Goal: Find contact information: Obtain details needed to contact an individual or organization

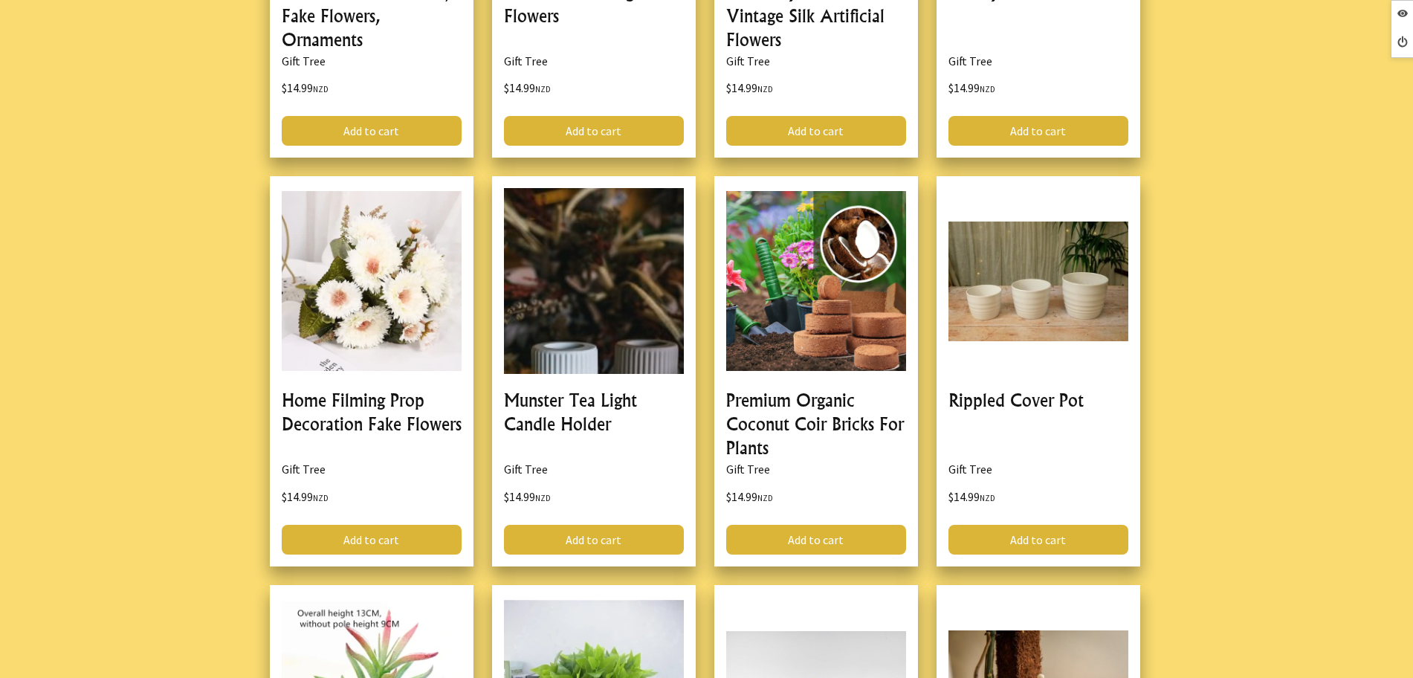
scroll to position [4498, 0]
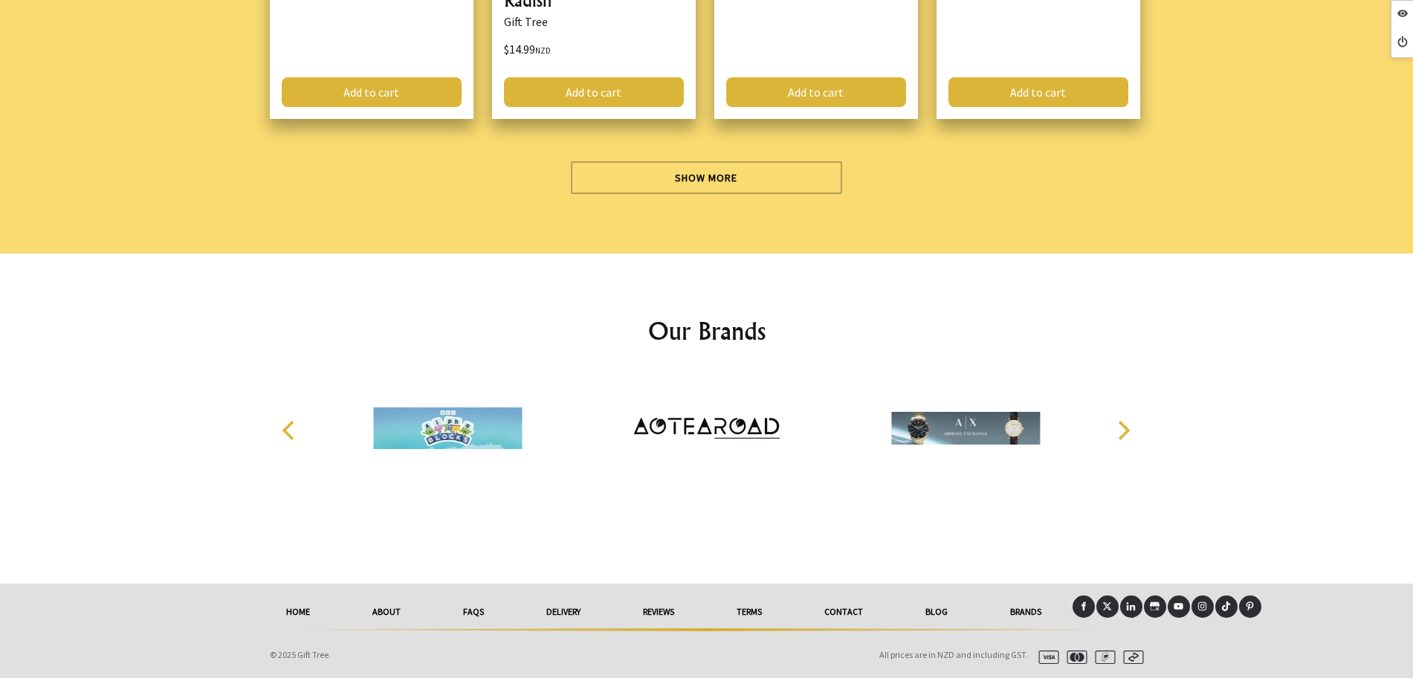
click at [1081, 604] on icon at bounding box center [1083, 606] width 10 height 10
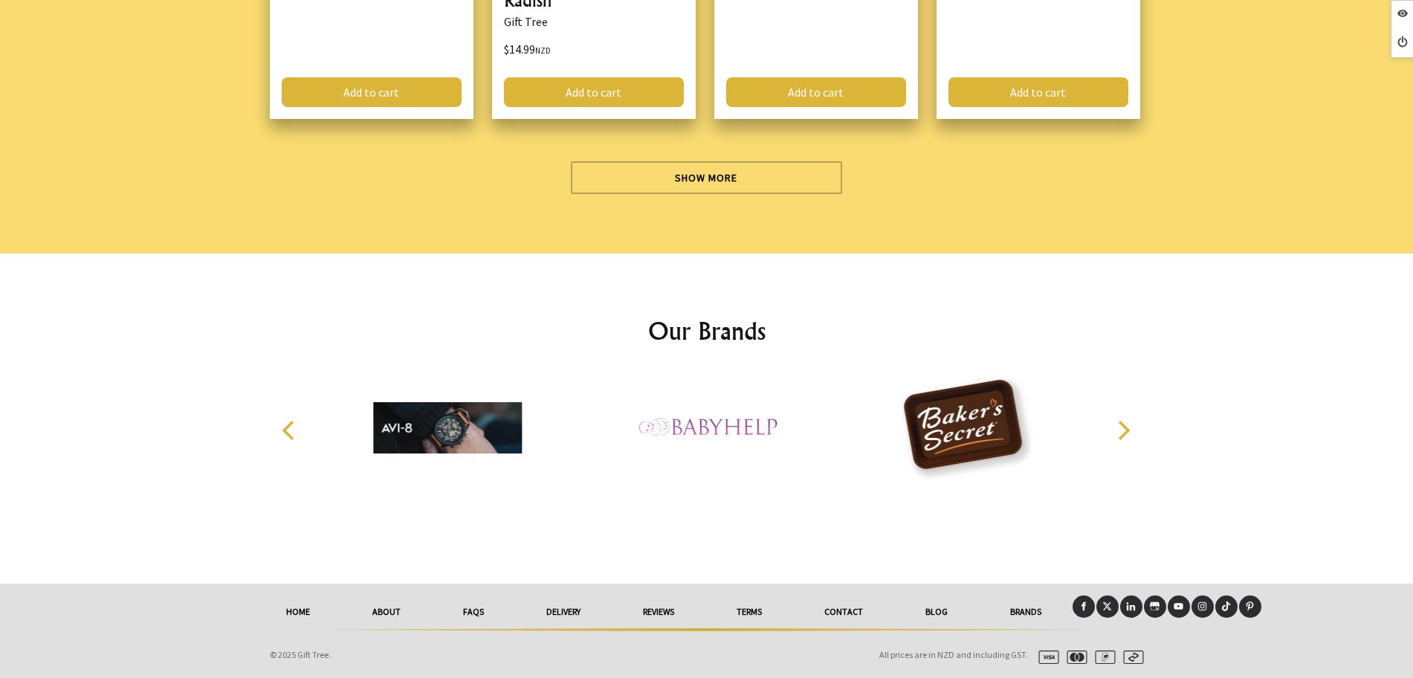
click at [1104, 599] on link at bounding box center [1107, 606] width 22 height 22
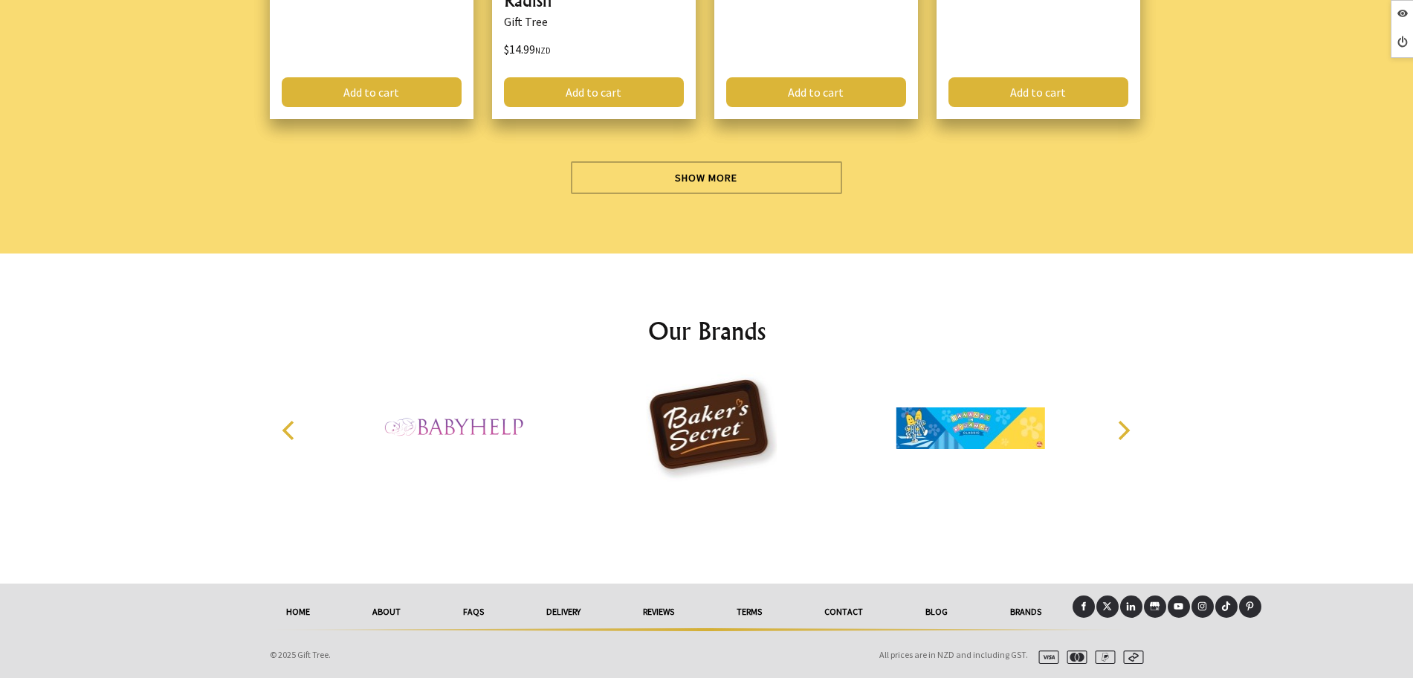
click at [1133, 603] on icon at bounding box center [1131, 606] width 10 height 10
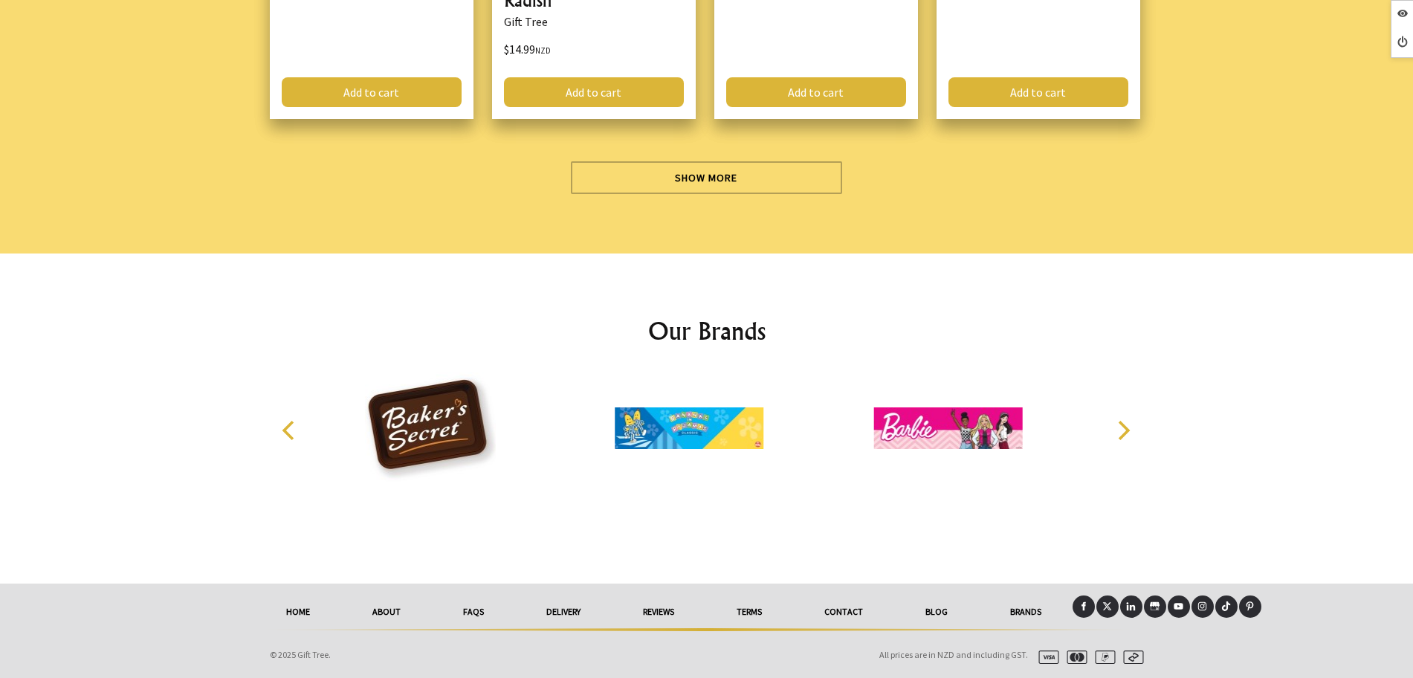
click at [1198, 601] on icon at bounding box center [1202, 606] width 10 height 10
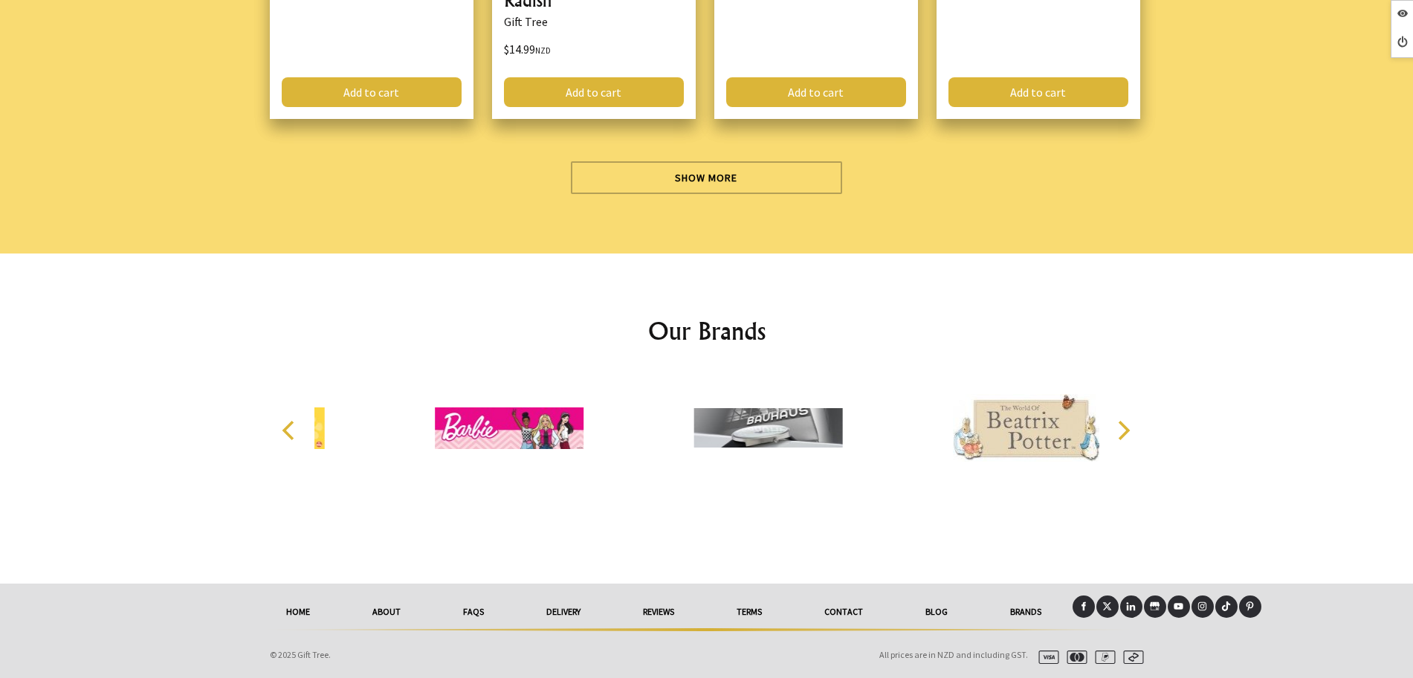
click at [1249, 609] on icon at bounding box center [1249, 607] width 7 height 10
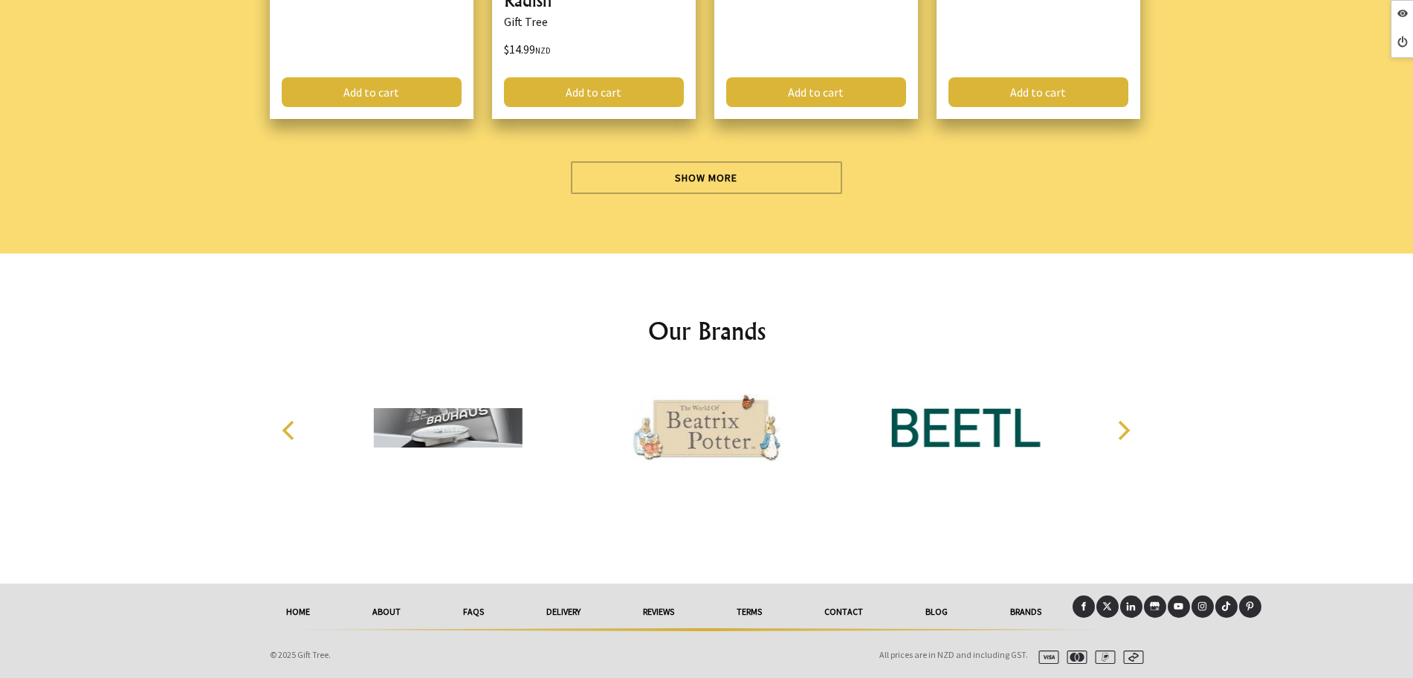
click at [1178, 612] on link at bounding box center [1179, 606] width 22 height 22
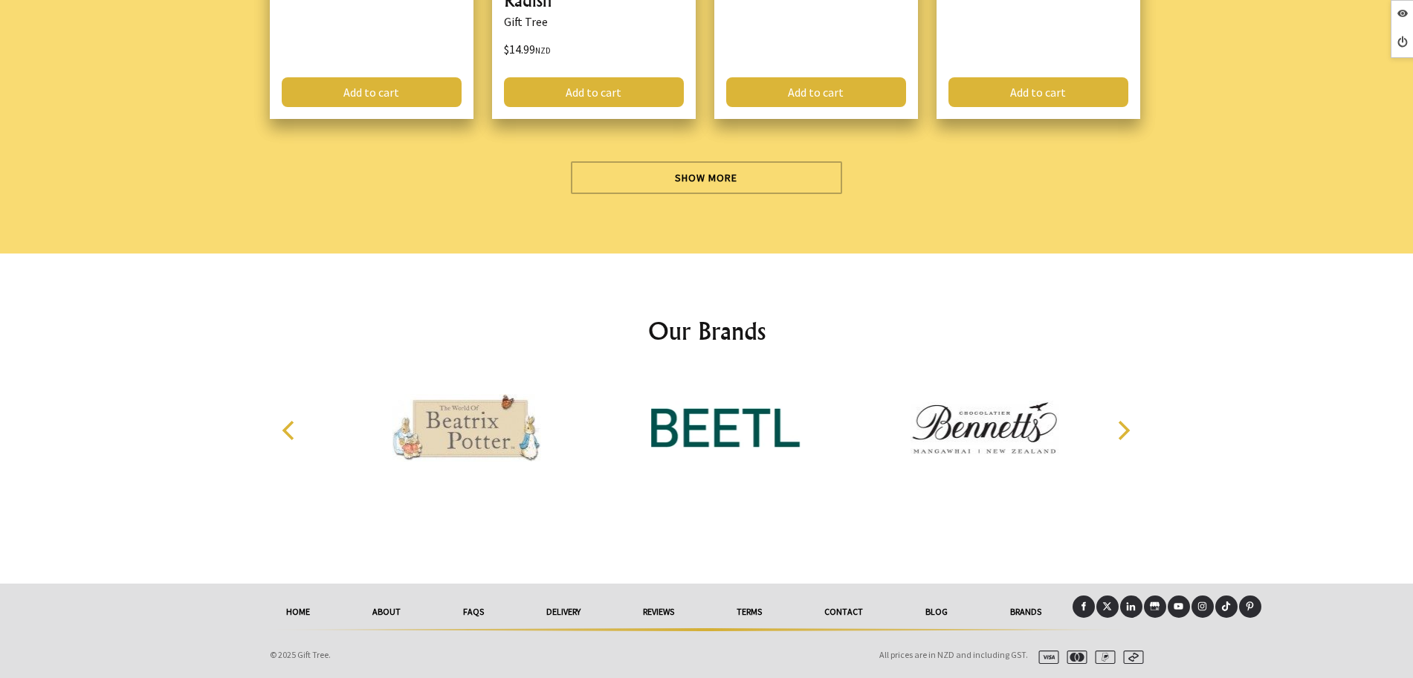
click at [844, 615] on link "Contact" at bounding box center [843, 611] width 101 height 33
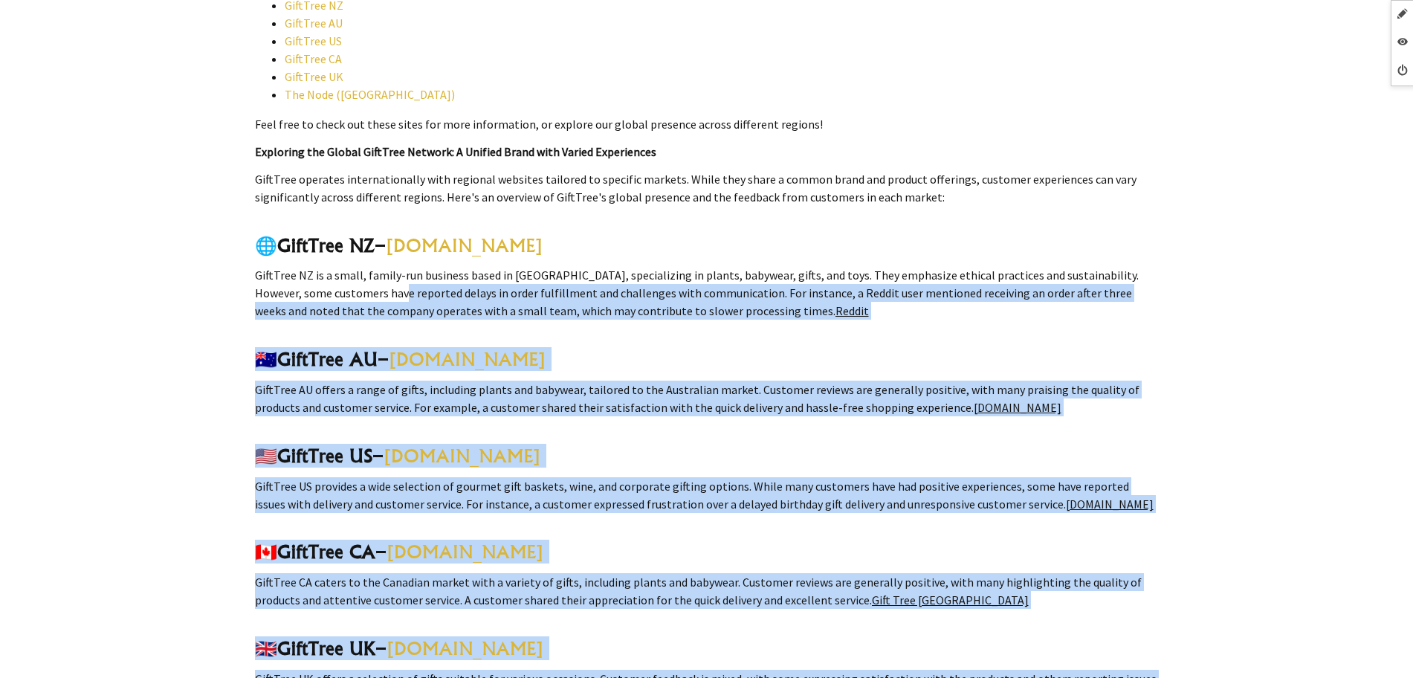
scroll to position [2480, 0]
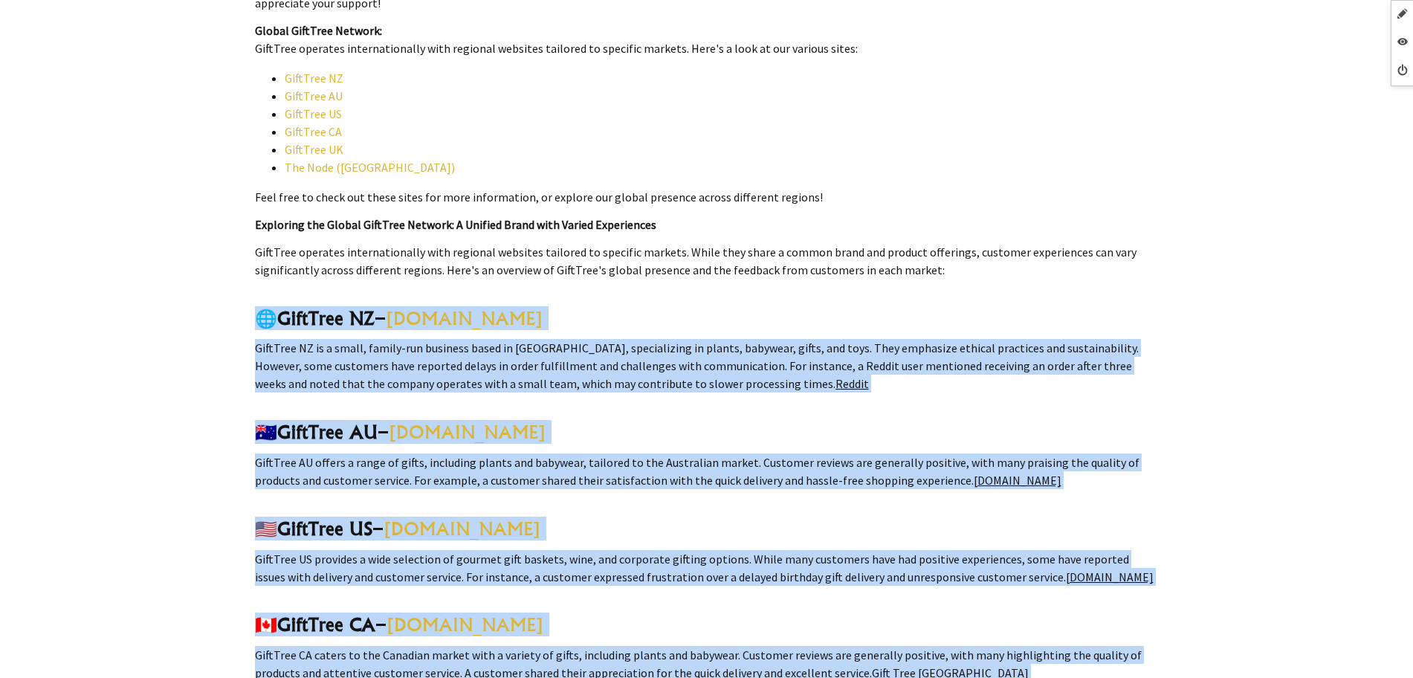
drag, startPoint x: 727, startPoint y: 214, endPoint x: 241, endPoint y: 300, distance: 493.6
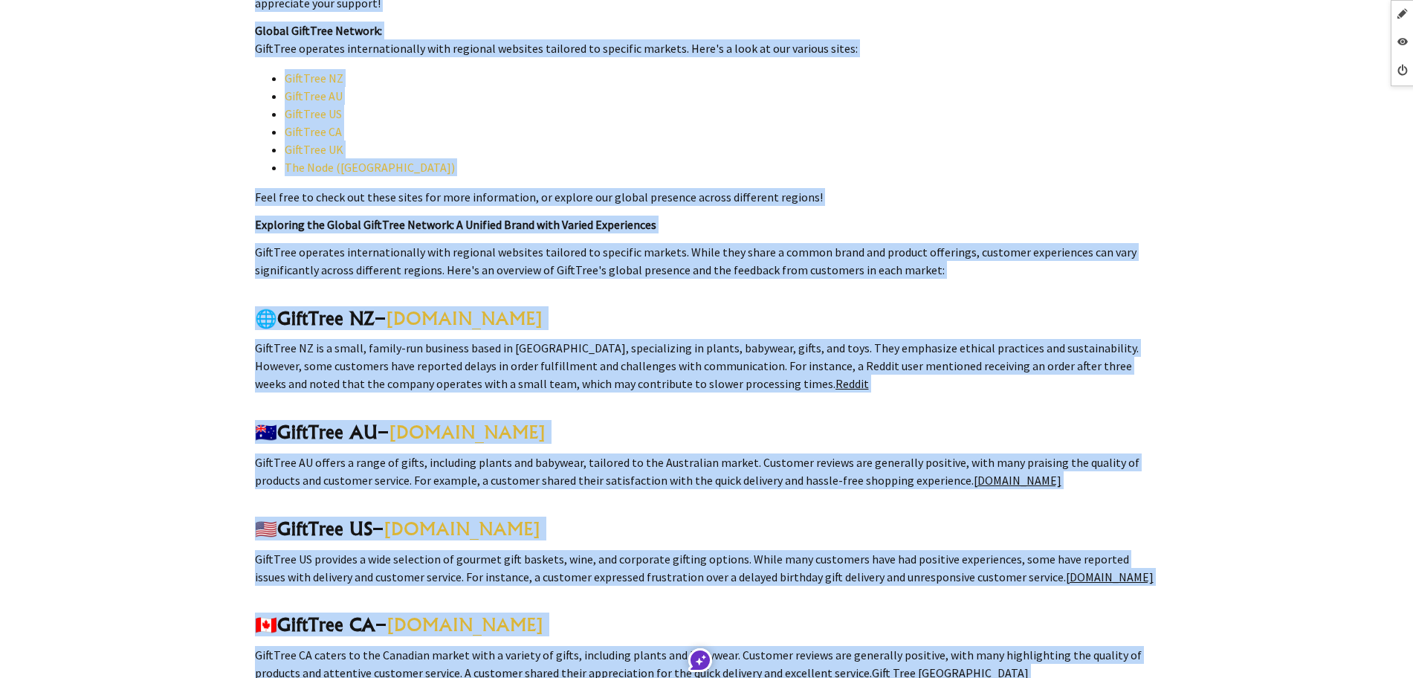
drag, startPoint x: 273, startPoint y: 300, endPoint x: 216, endPoint y: 291, distance: 57.2
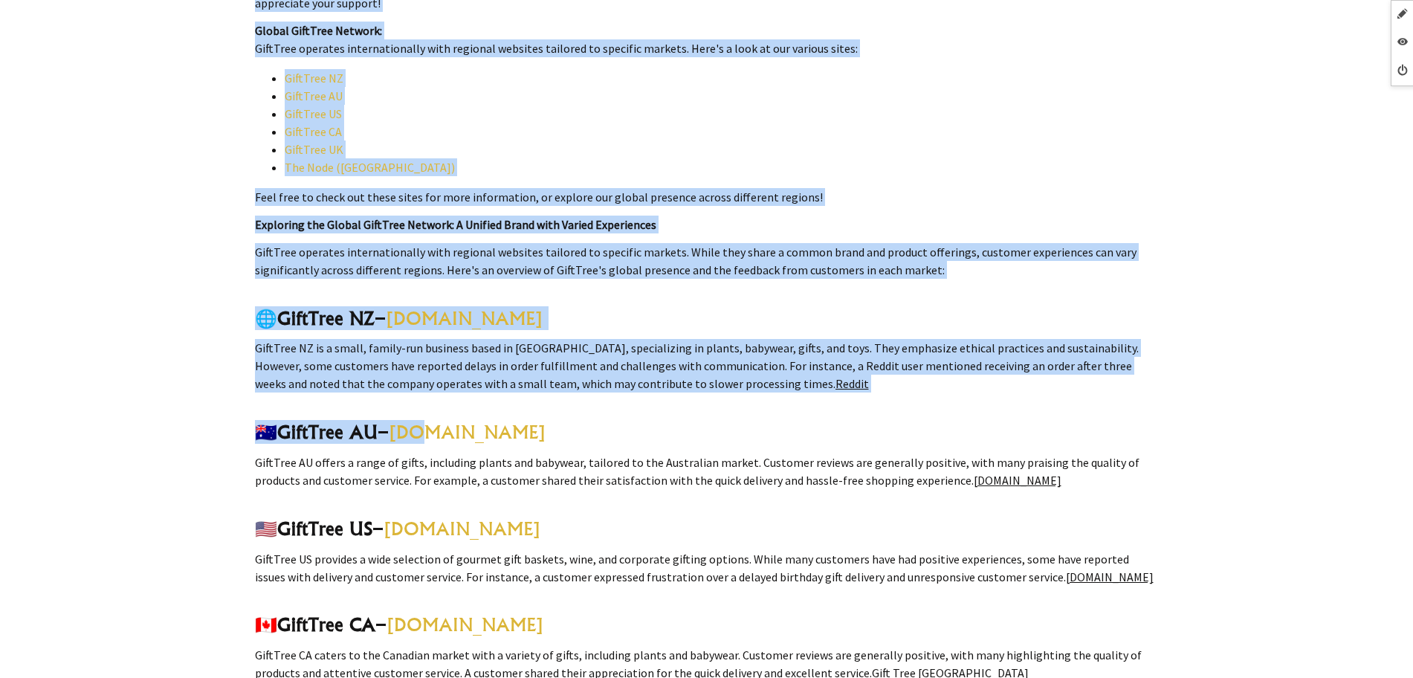
drag, startPoint x: 235, startPoint y: 302, endPoint x: 409, endPoint y: 386, distance: 193.1
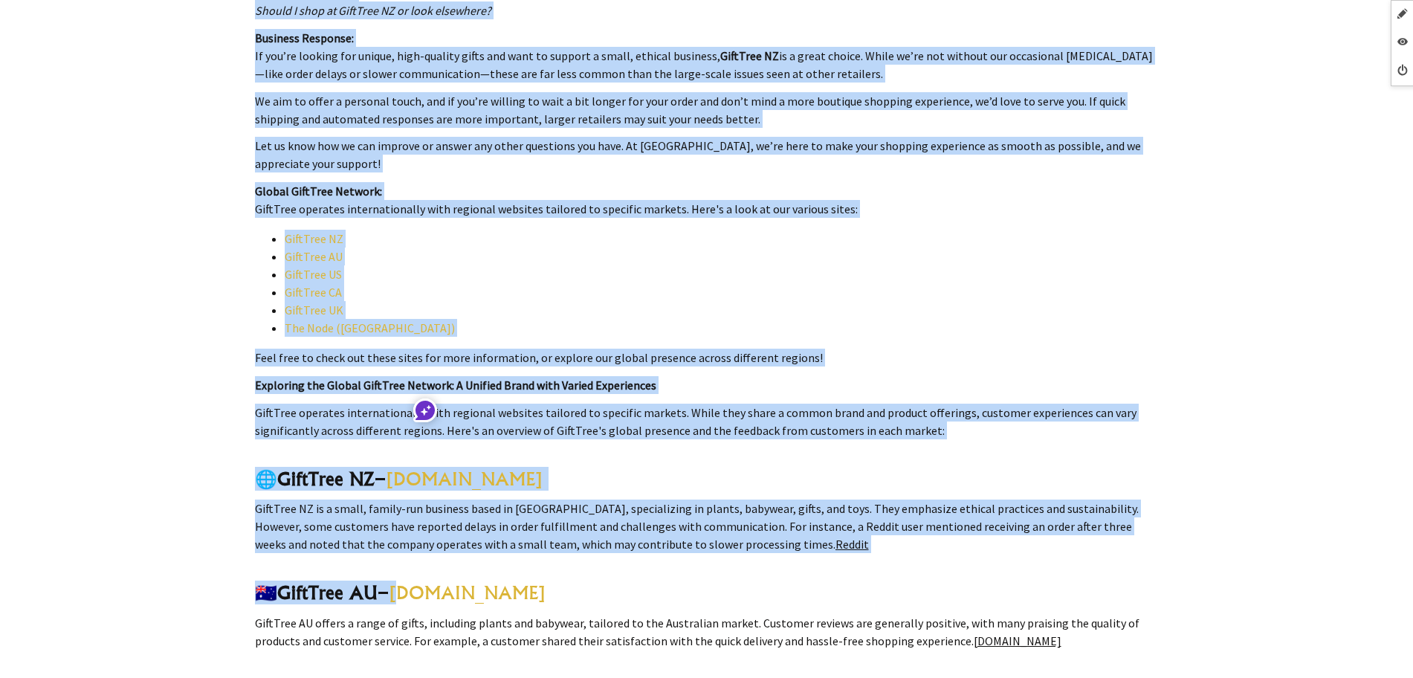
scroll to position [2294, 0]
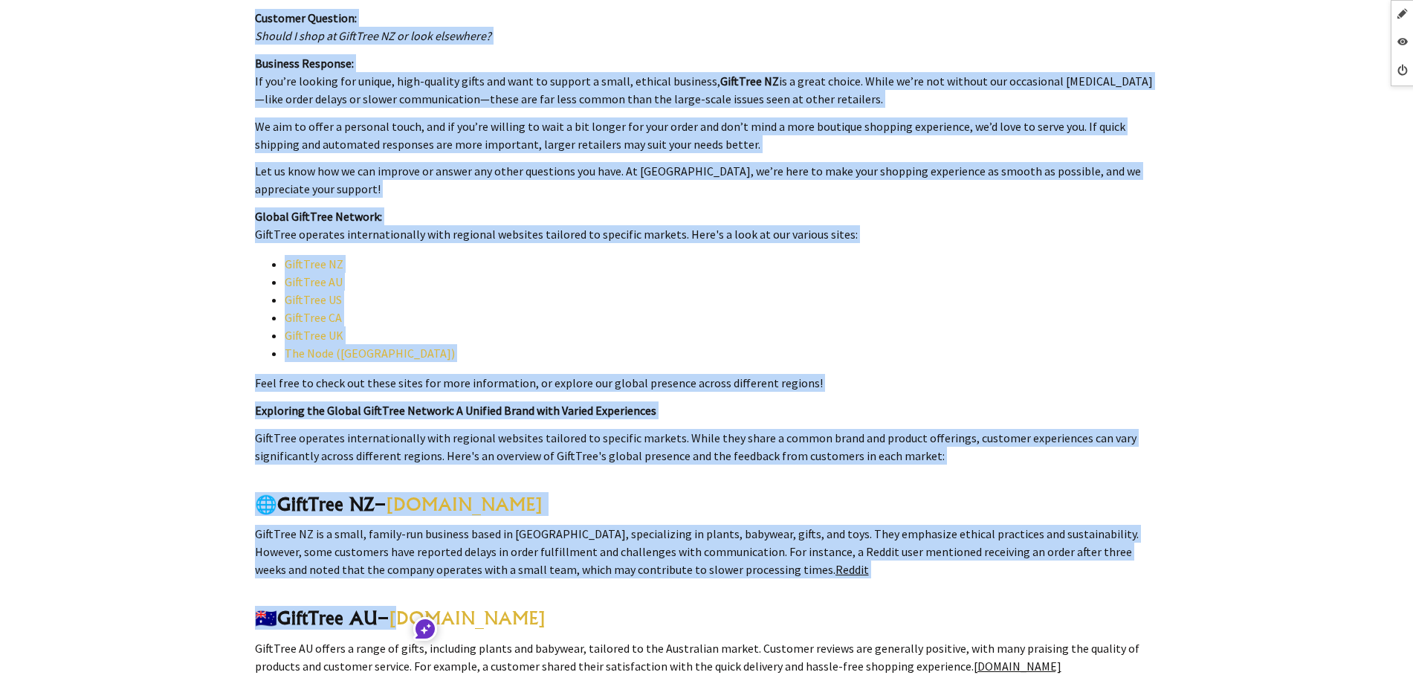
click at [488, 273] on li "GiftTree AU" at bounding box center [722, 282] width 874 height 18
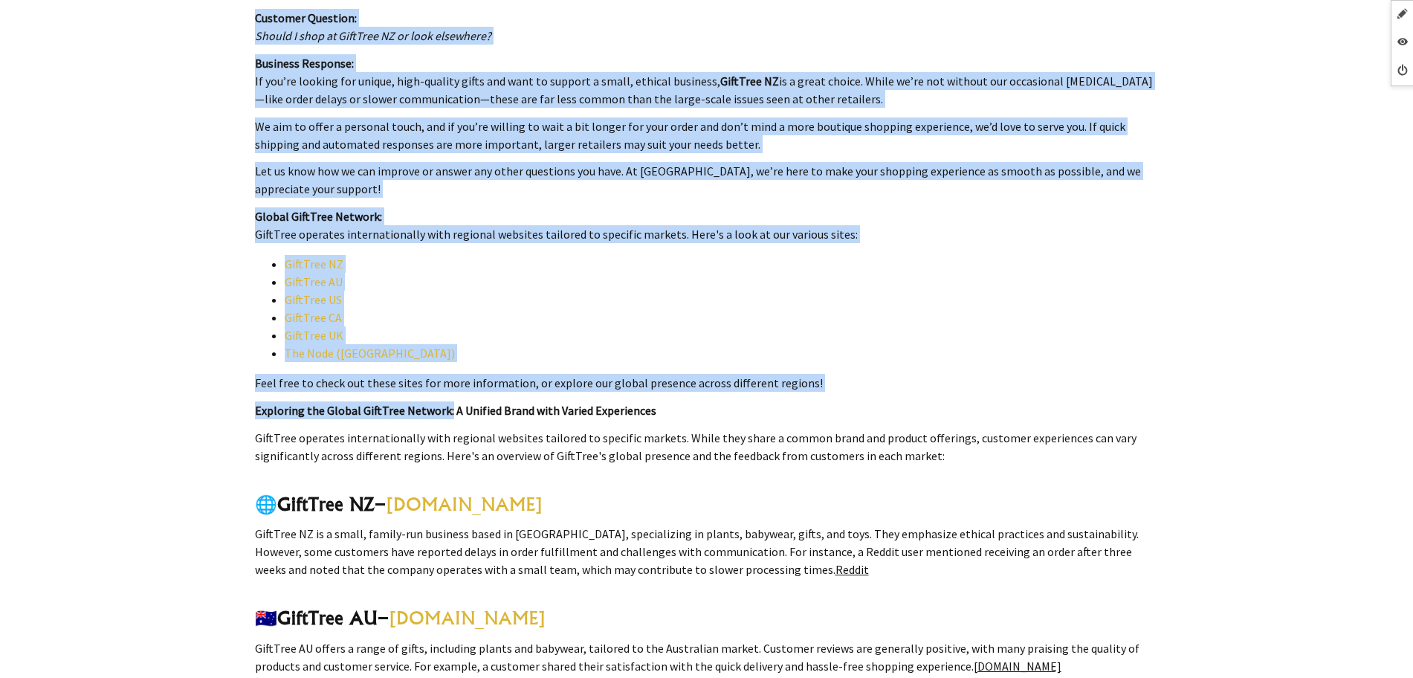
drag, startPoint x: 249, startPoint y: 202, endPoint x: 422, endPoint y: 292, distance: 195.1
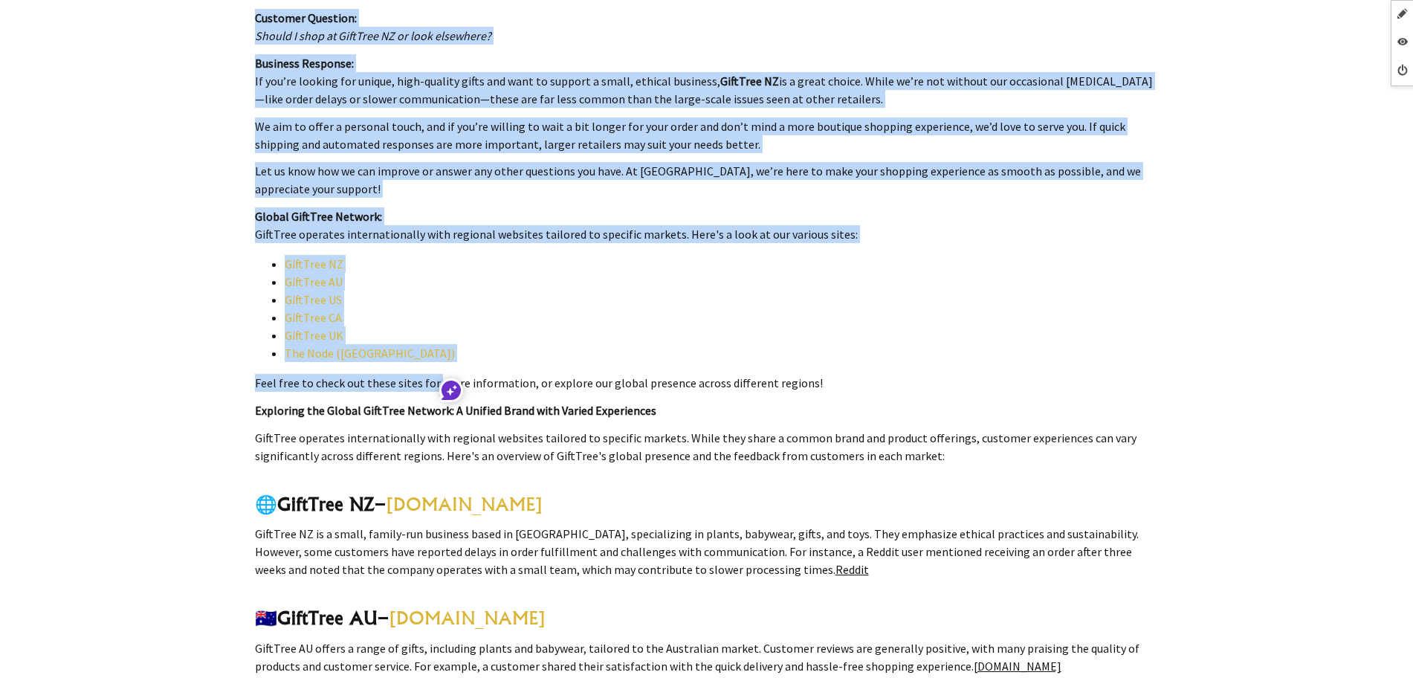
drag, startPoint x: 421, startPoint y: 288, endPoint x: 407, endPoint y: 285, distance: 14.3
click at [421, 291] on li "GiftTree US" at bounding box center [722, 300] width 874 height 18
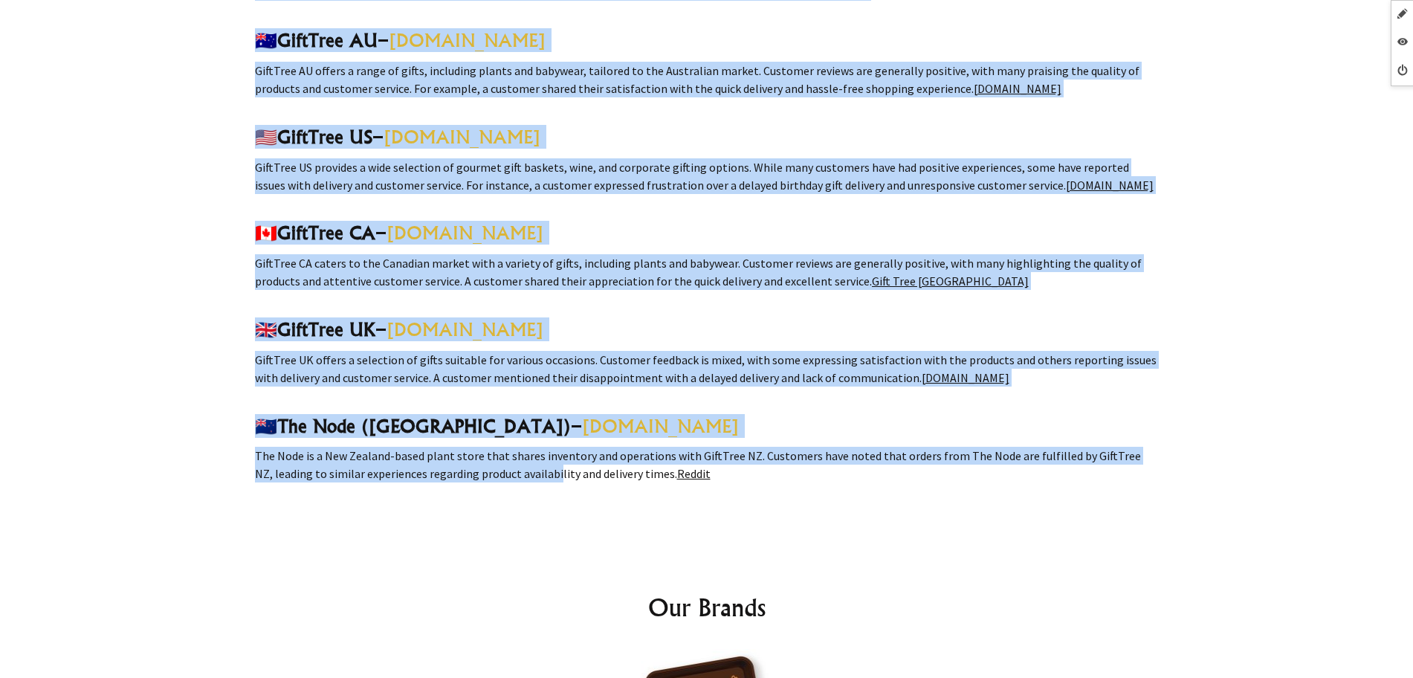
scroll to position [2944, 0]
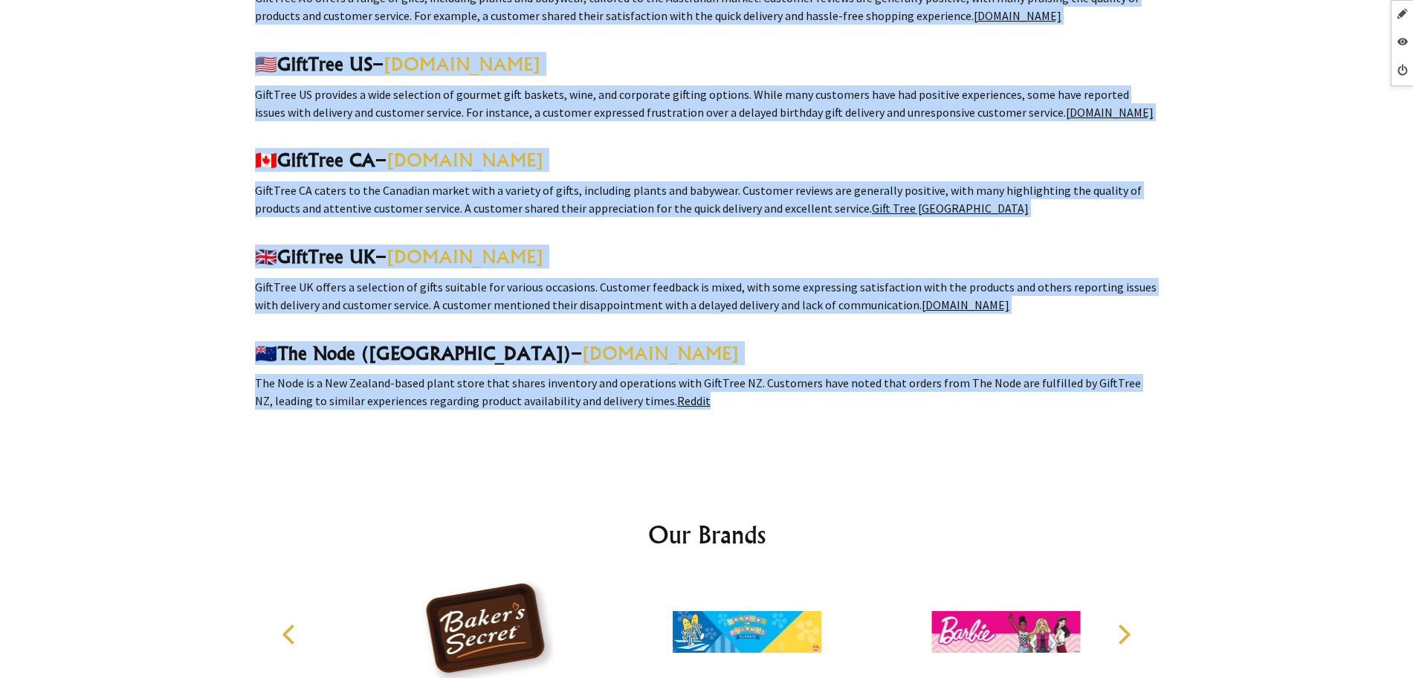
drag, startPoint x: 243, startPoint y: 198, endPoint x: 710, endPoint y: 404, distance: 510.8
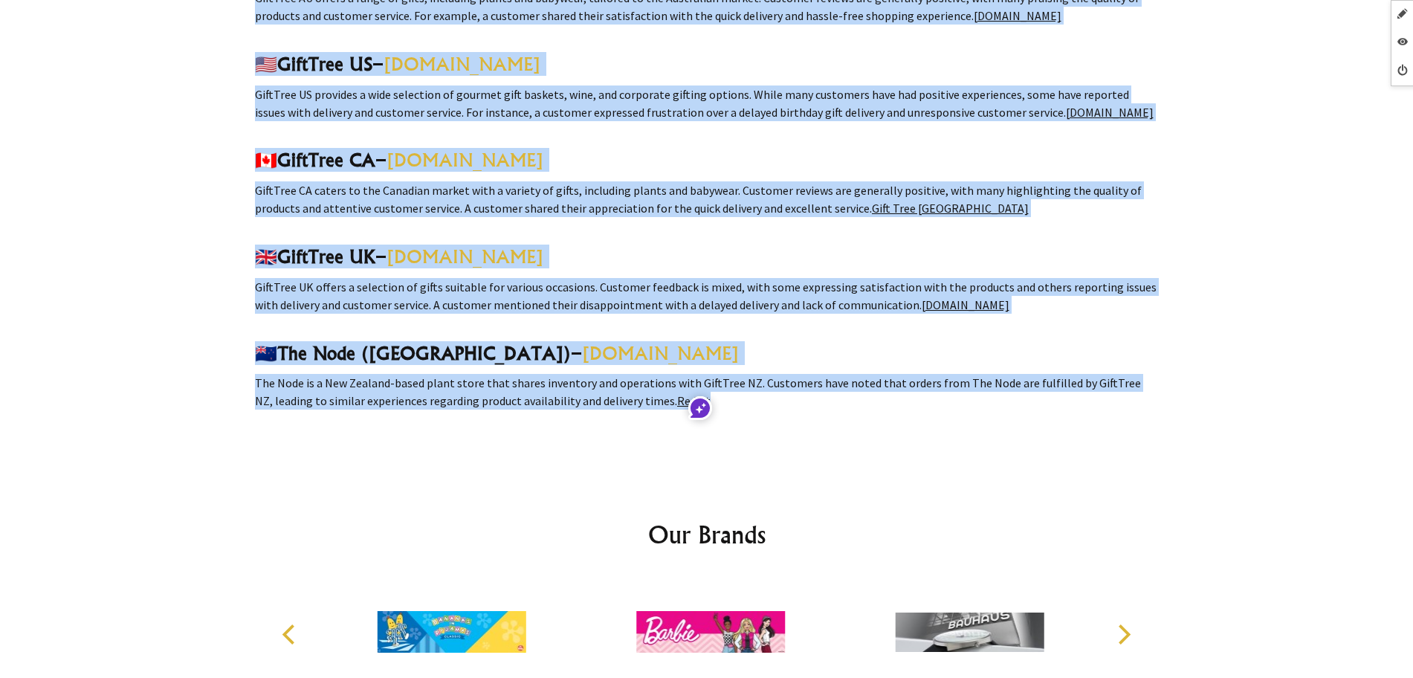
copy div "Global GiftTree Network: GiftTree operates internationally with regional websit…"
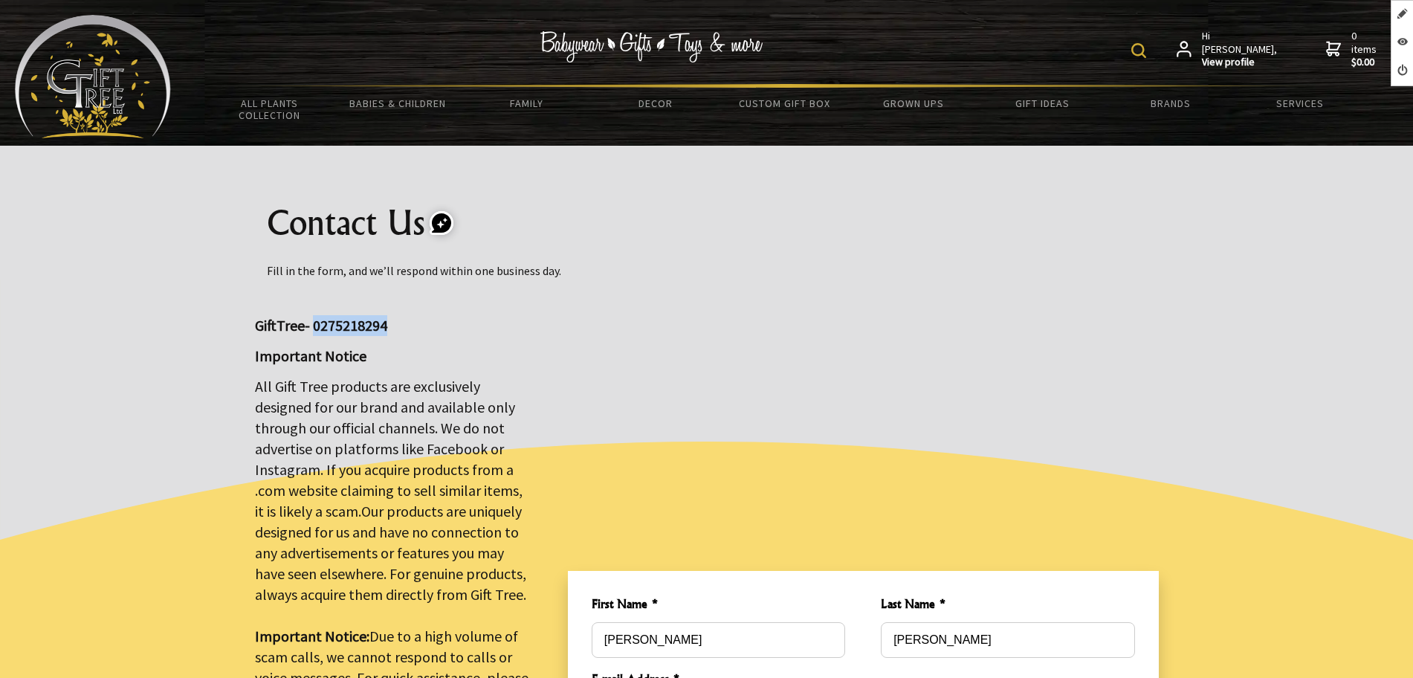
drag, startPoint x: 383, startPoint y: 325, endPoint x: 313, endPoint y: 326, distance: 69.9
click at [313, 326] on big "GiftTree- 0275218294" at bounding box center [321, 325] width 132 height 19
copy big "0275218294"
